Goal: Navigation & Orientation: Find specific page/section

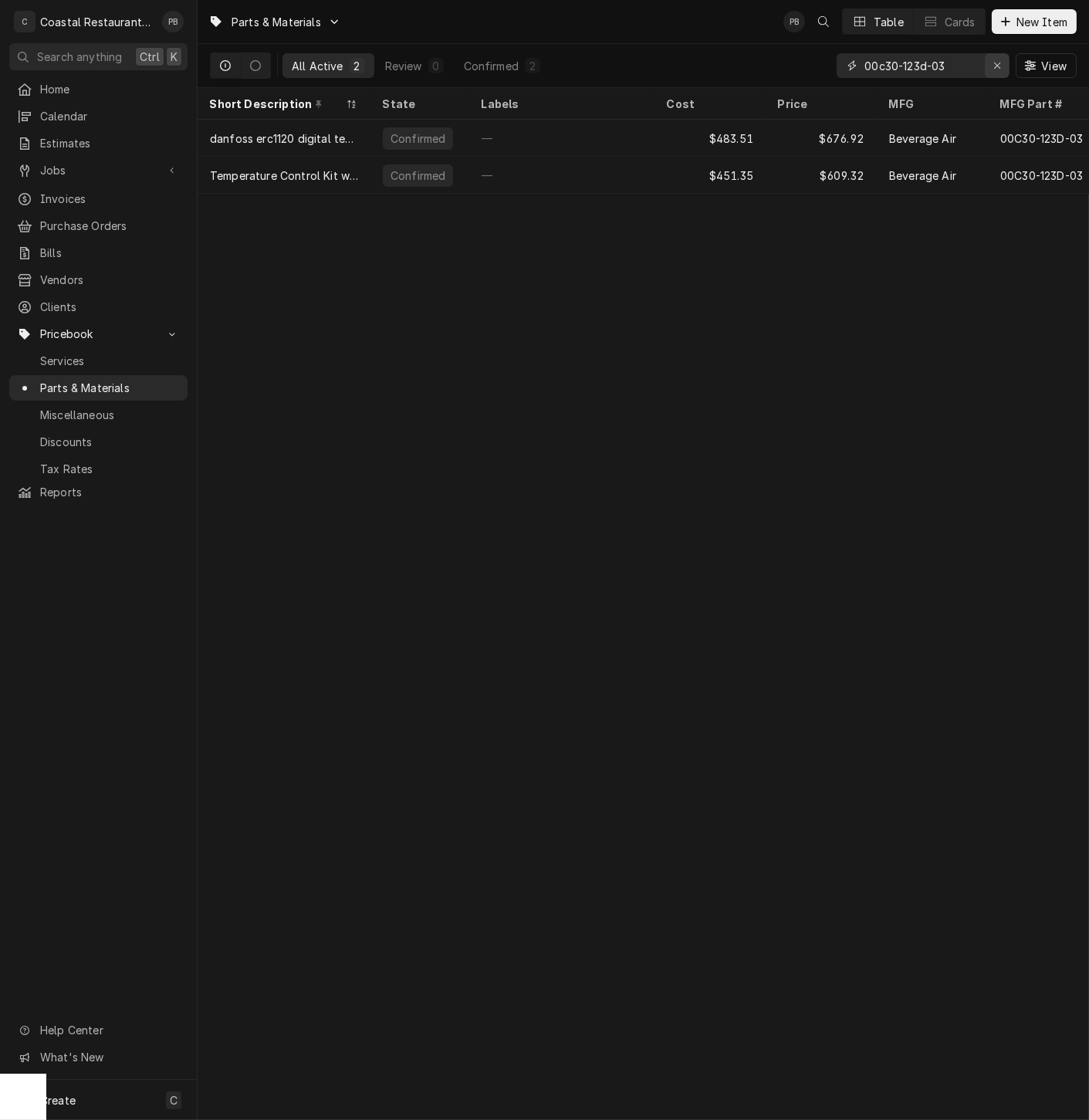
click at [996, 62] on icon "Erase input" at bounding box center [997, 65] width 9 height 11
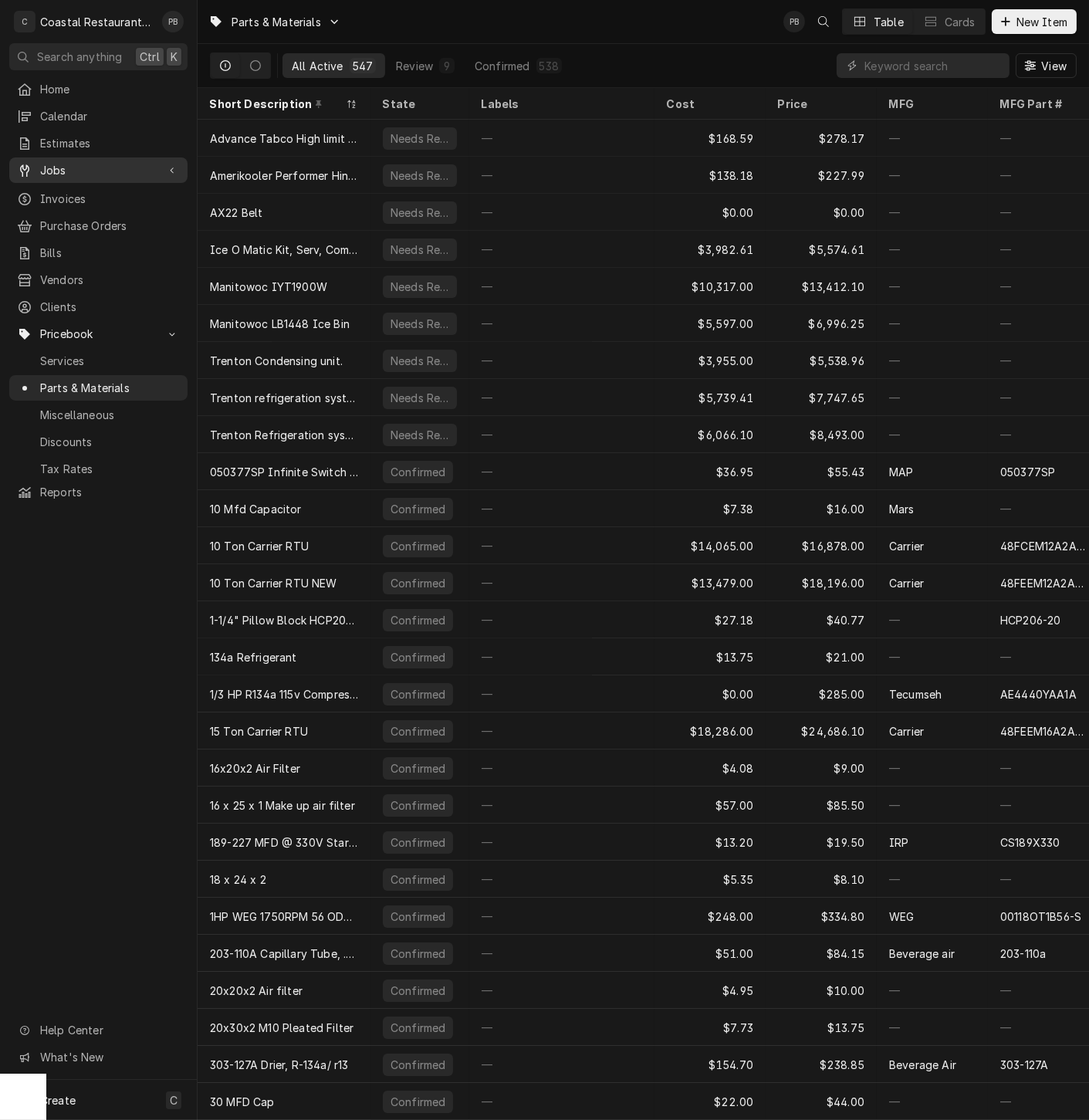
click at [59, 164] on span "Jobs" at bounding box center [99, 170] width 117 height 16
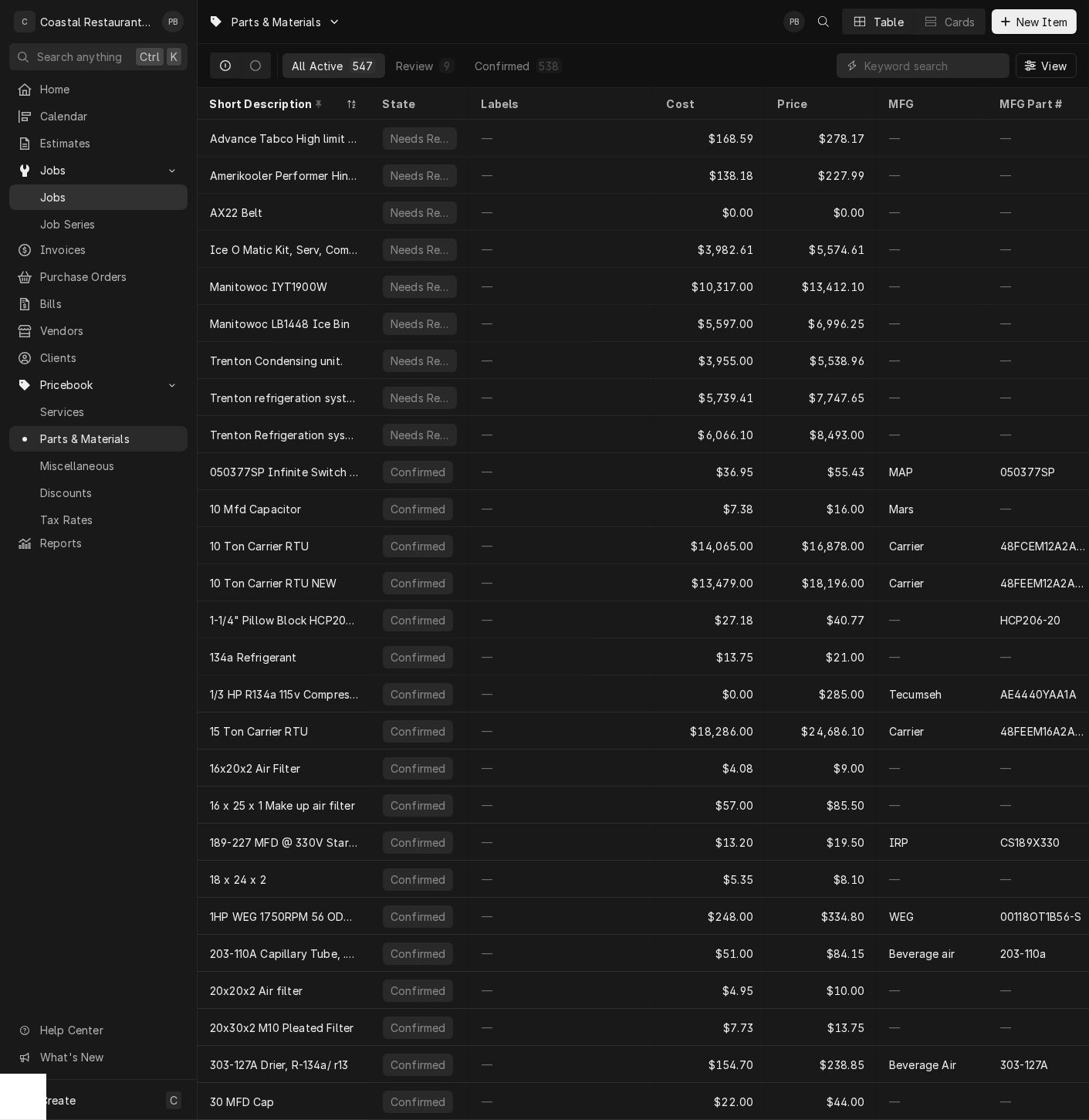
click at [68, 189] on span "Jobs" at bounding box center [110, 197] width 140 height 16
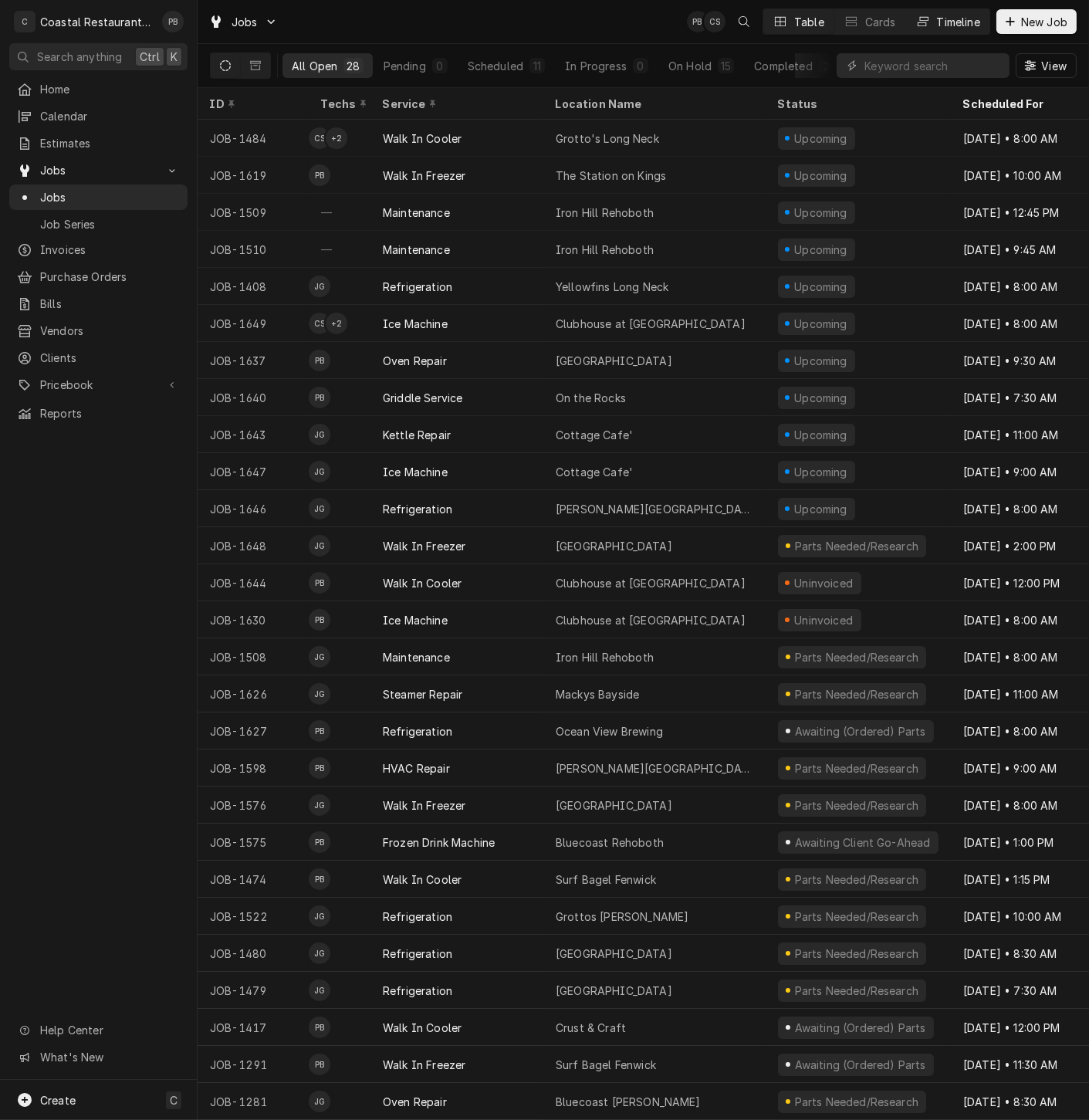
click at [957, 16] on div "Timeline" at bounding box center [958, 22] width 44 height 16
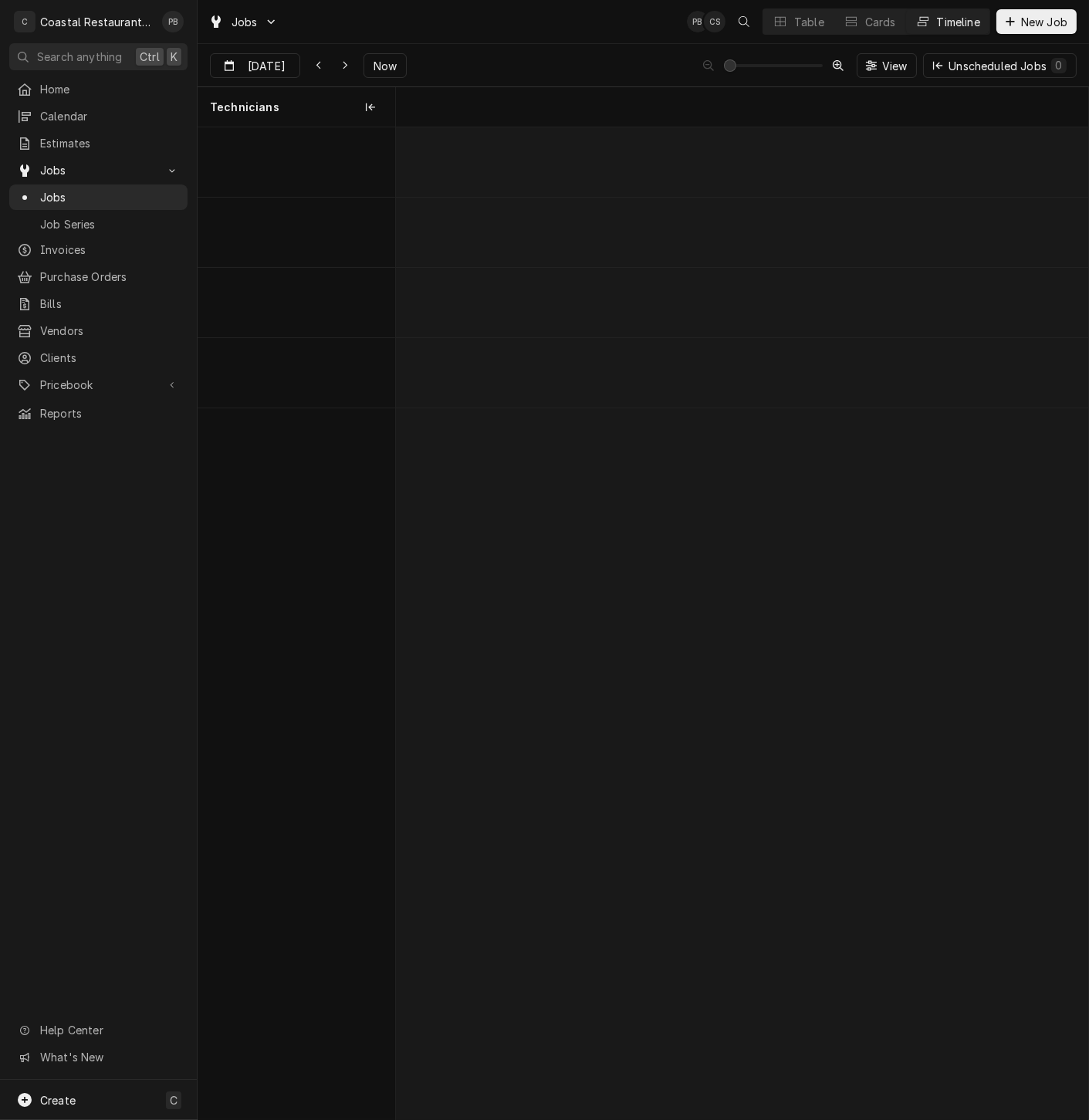
scroll to position [0, 13725]
click at [375, 62] on span "Now" at bounding box center [385, 65] width 30 height 16
type input "[DATE]"
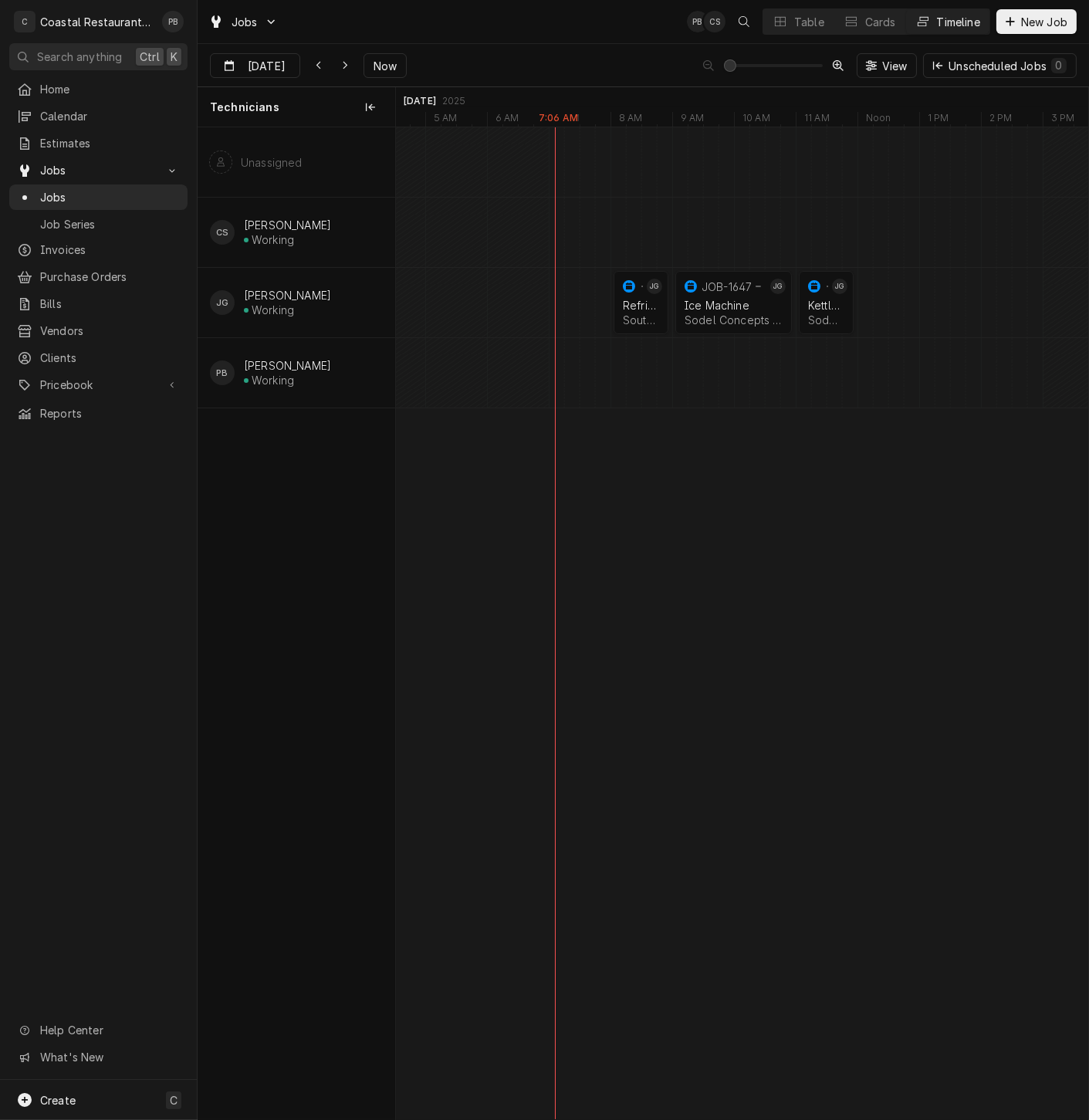
scroll to position [0, 0]
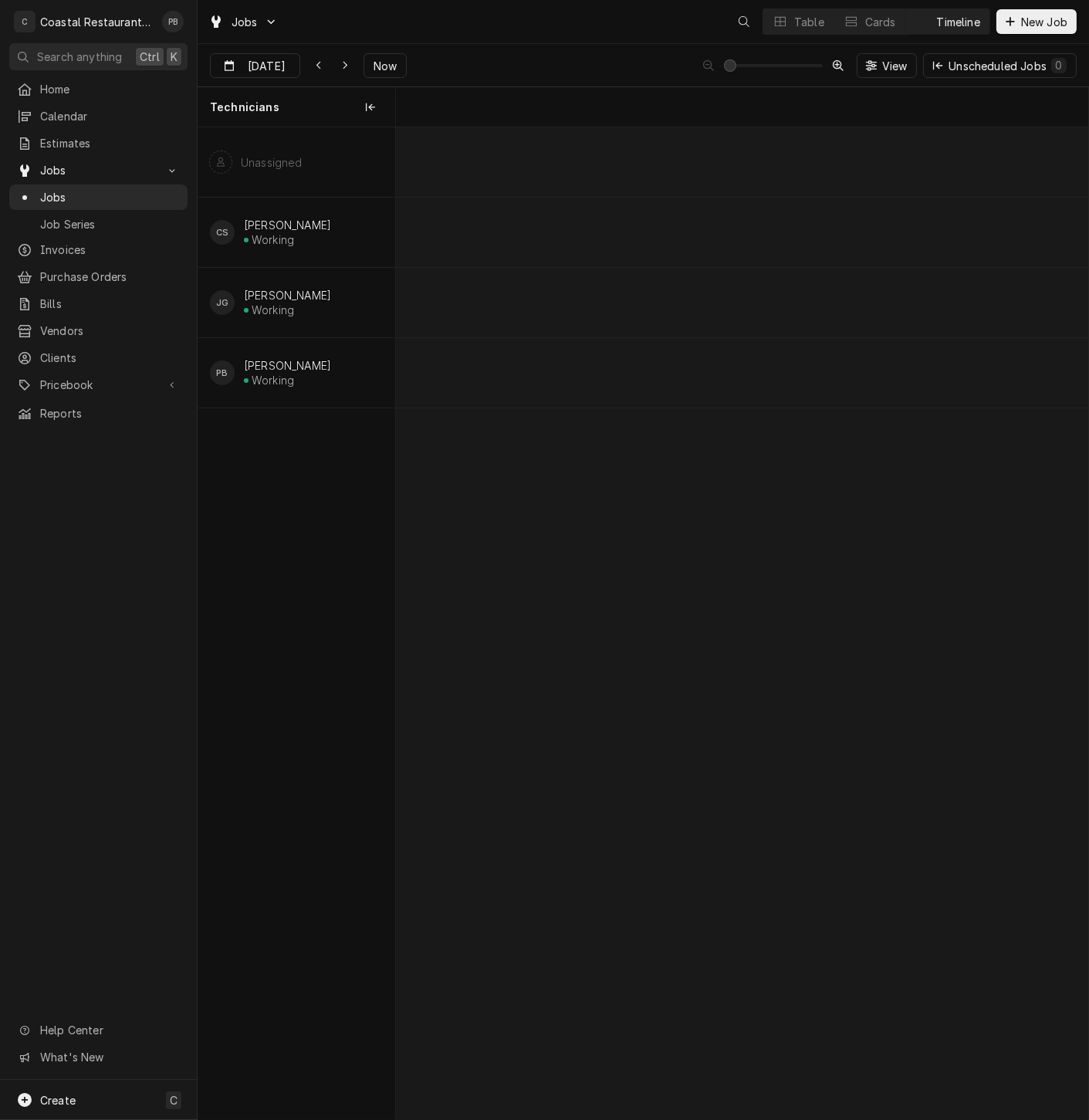
scroll to position [0, 13728]
click at [478, 36] on div "Jobs PB CS Table Cards Timeline New Job" at bounding box center [644, 22] width 891 height 44
